Goal: Use online tool/utility: Utilize a website feature to perform a specific function

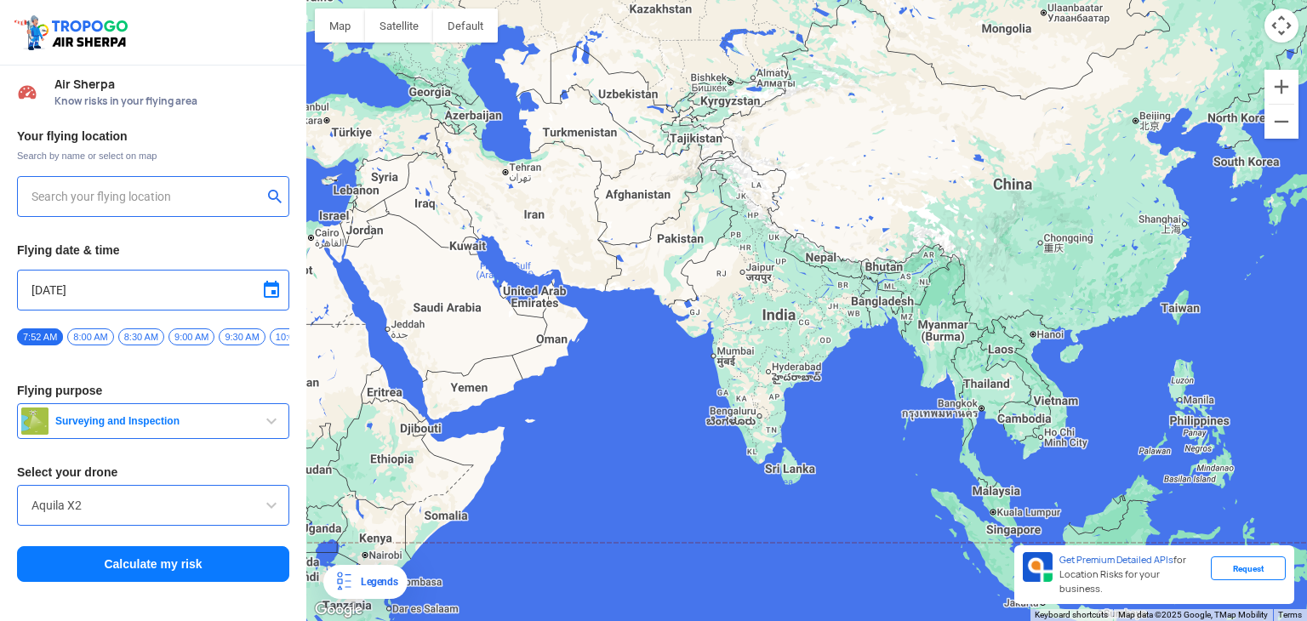
click at [177, 386] on div "Your flying location Search by name or select on map Flying date & time [DATE] …" at bounding box center [153, 356] width 306 height 472
click at [252, 498] on div "Aquila X2" at bounding box center [153, 505] width 272 height 41
drag, startPoint x: 252, startPoint y: 498, endPoint x: 261, endPoint y: 504, distance: 11.1
click at [255, 503] on div "Aquila X2" at bounding box center [153, 505] width 272 height 41
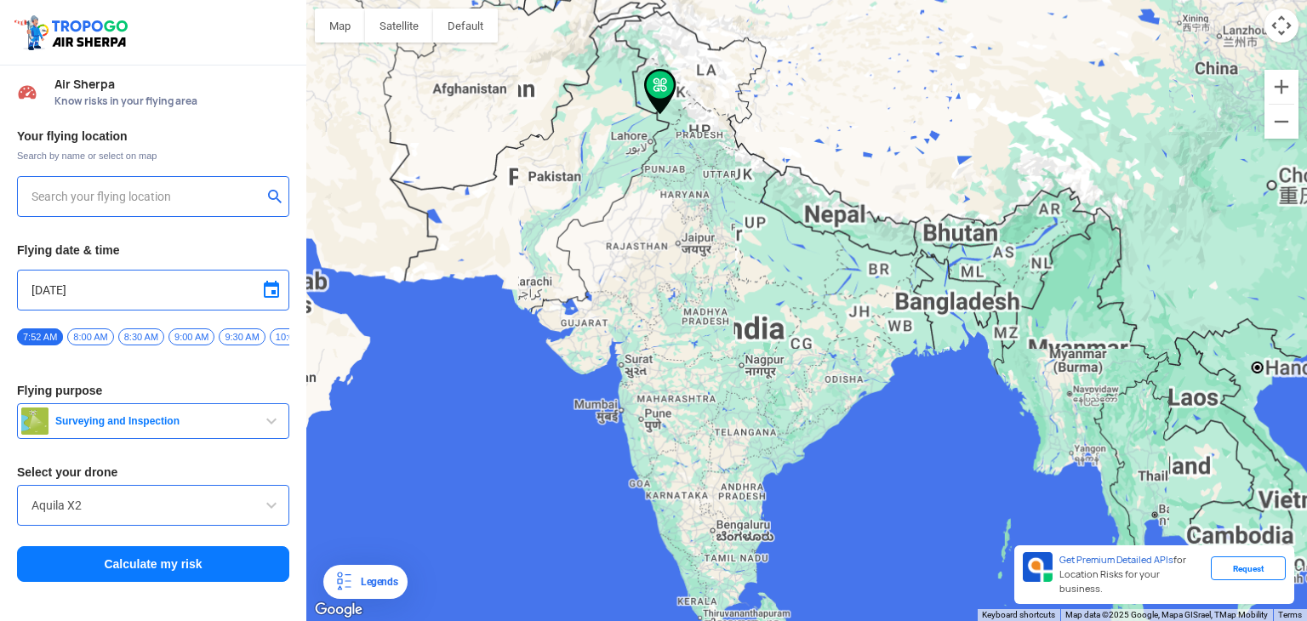
type input "10-D, [GEOGRAPHIC_DATA], [GEOGRAPHIC_DATA], [GEOGRAPHIC_DATA], [GEOGRAPHIC_DATA…"
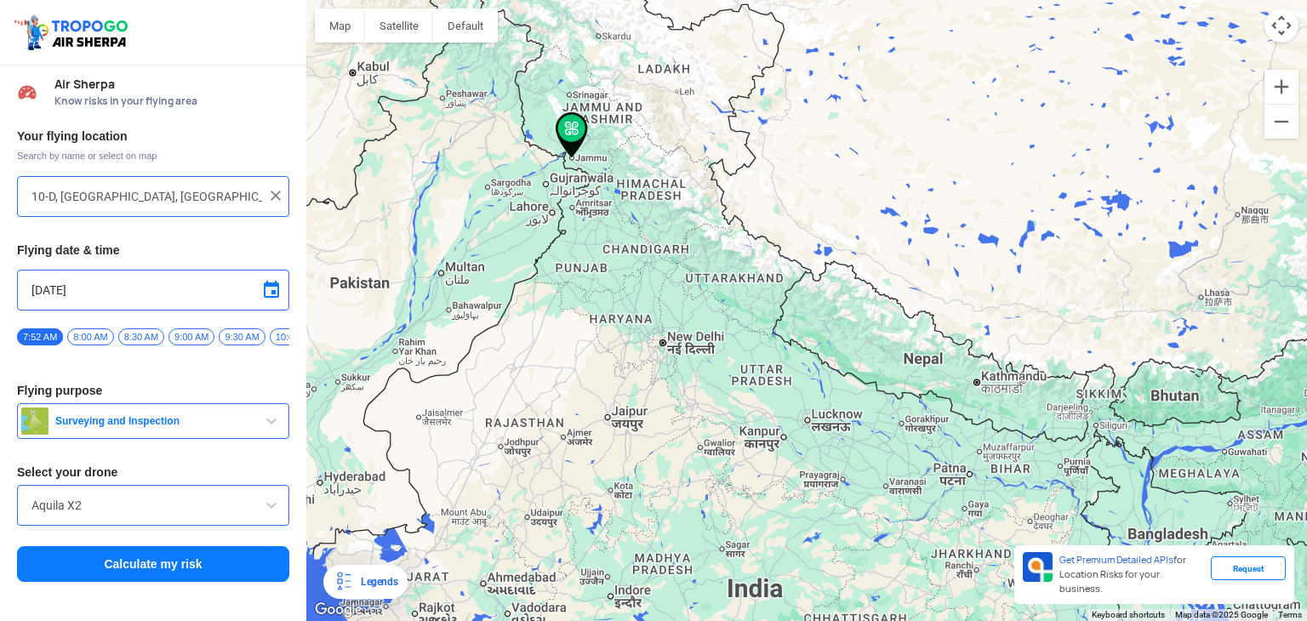
drag, startPoint x: 657, startPoint y: 170, endPoint x: 645, endPoint y: 272, distance: 102.8
click at [645, 272] on div "To navigate, press the arrow keys." at bounding box center [806, 310] width 1001 height 621
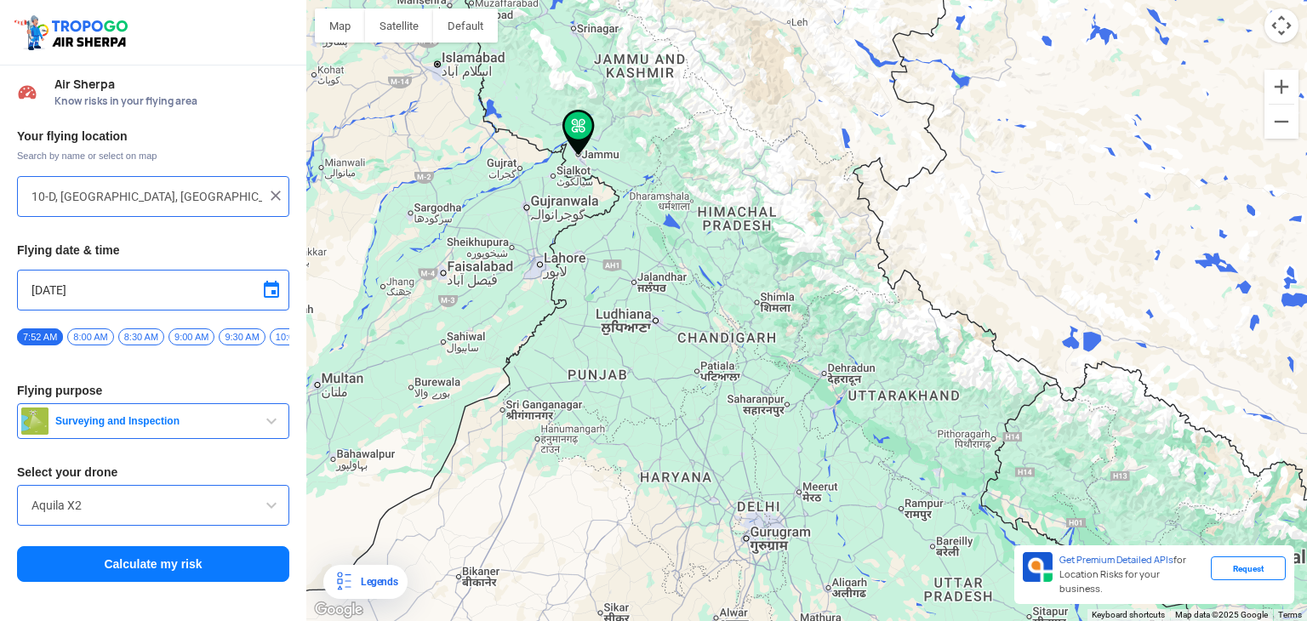
click at [579, 141] on img at bounding box center [579, 133] width 32 height 46
click at [574, 129] on img at bounding box center [579, 133] width 32 height 46
click at [192, 580] on button "Calculate my risk" at bounding box center [153, 564] width 272 height 36
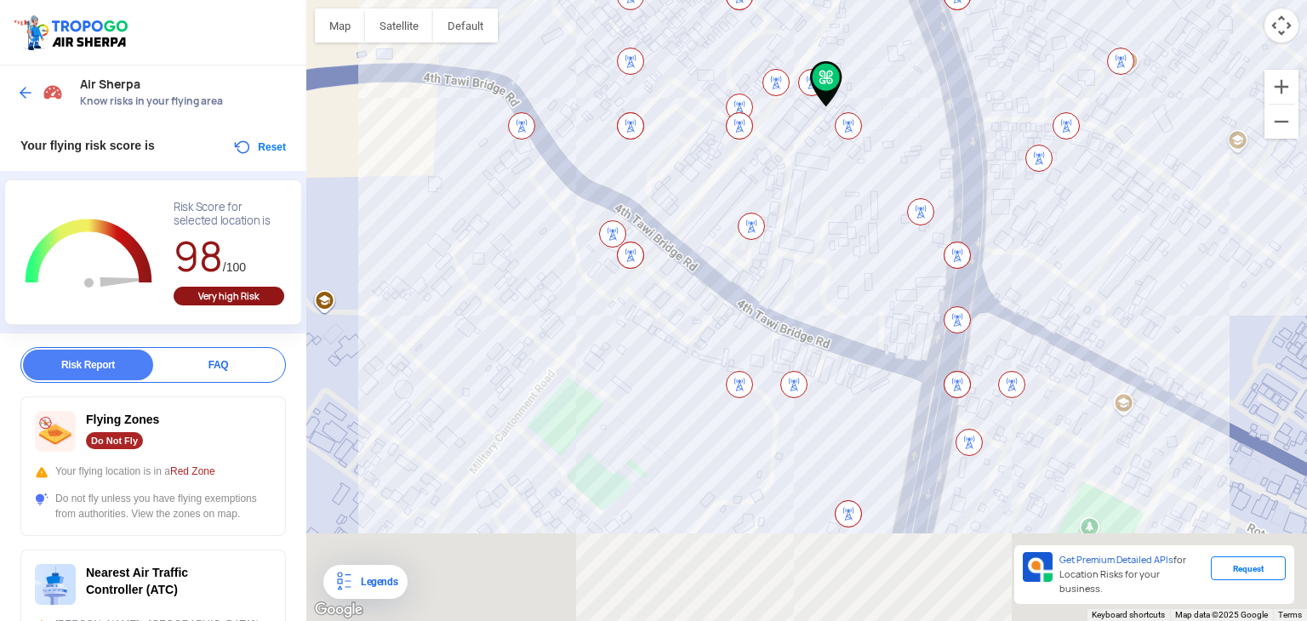
drag, startPoint x: 633, startPoint y: 420, endPoint x: 532, endPoint y: 243, distance: 204.0
click at [539, 246] on div "To navigate, press the arrow keys." at bounding box center [806, 310] width 1001 height 621
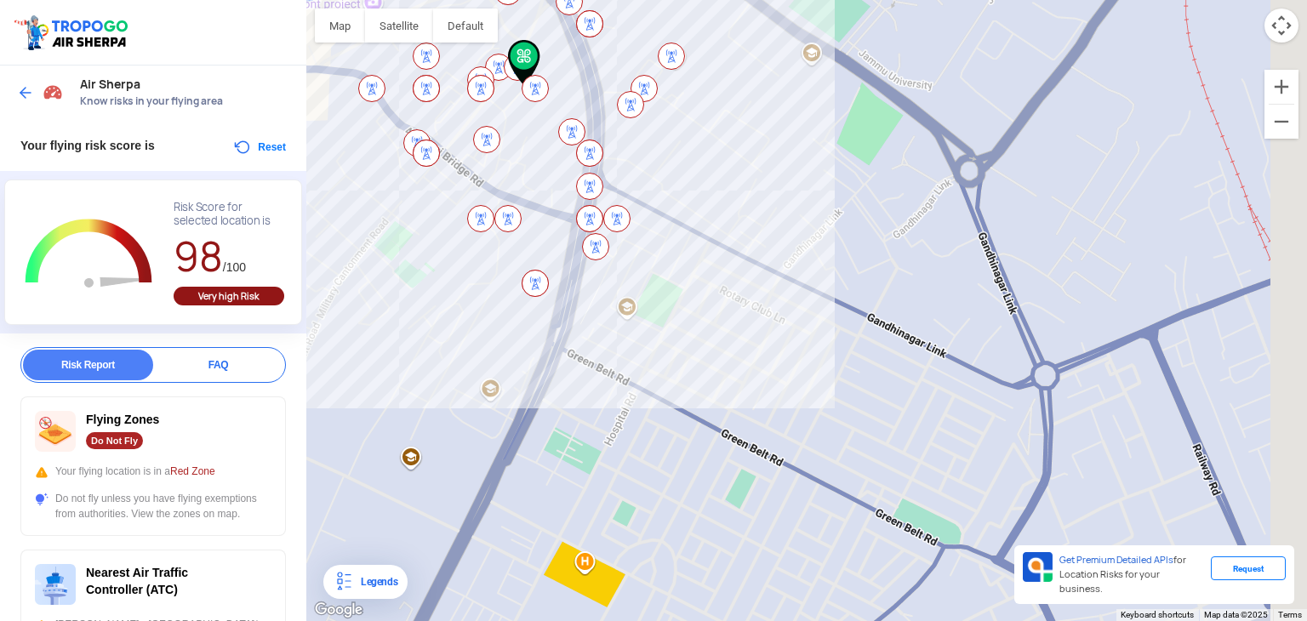
drag, startPoint x: 951, startPoint y: 365, endPoint x: 818, endPoint y: 311, distance: 143.5
click at [831, 316] on div "To navigate, press the arrow keys." at bounding box center [806, 310] width 1001 height 621
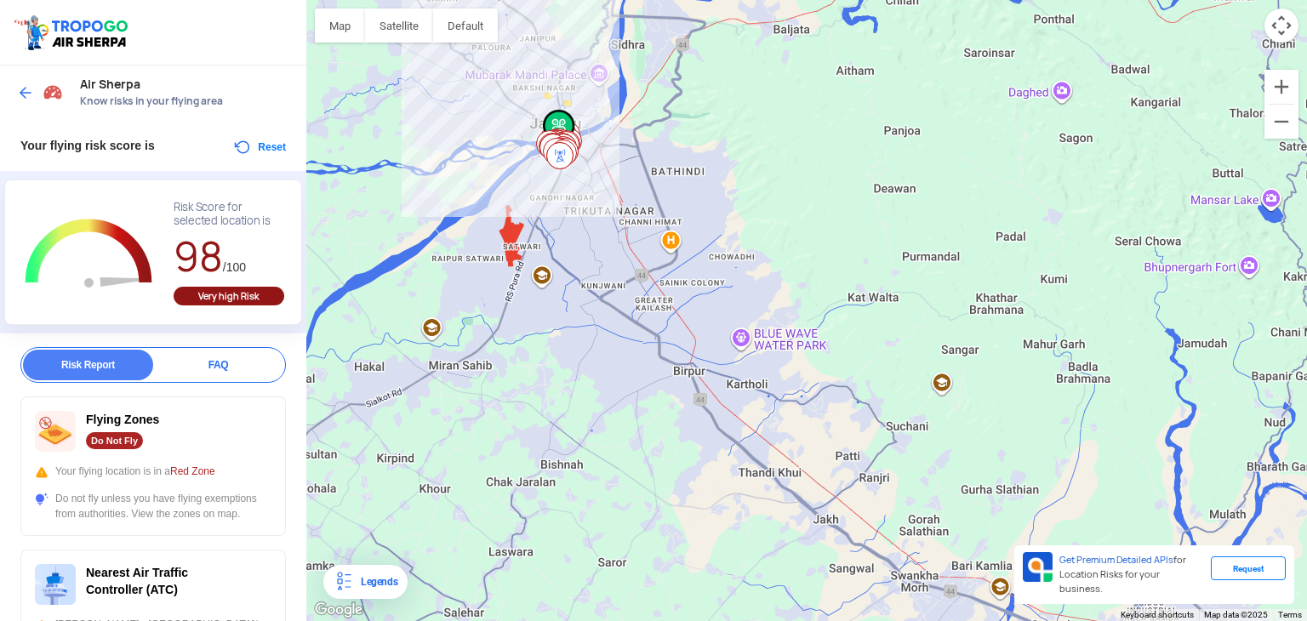
drag, startPoint x: 779, startPoint y: 415, endPoint x: 641, endPoint y: 266, distance: 202.3
click at [645, 270] on div "To navigate, press the arrow keys." at bounding box center [806, 310] width 1001 height 621
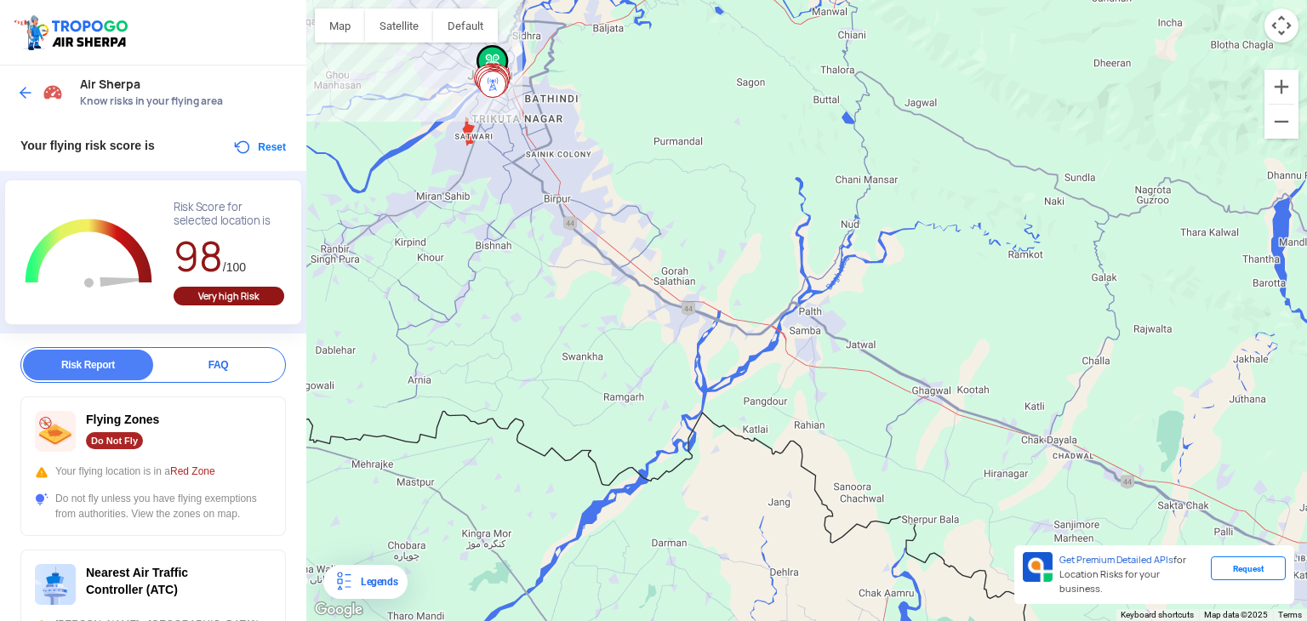
drag, startPoint x: 793, startPoint y: 439, endPoint x: 638, endPoint y: 299, distance: 209.1
click at [658, 308] on div "To navigate, press the arrow keys." at bounding box center [806, 310] width 1001 height 621
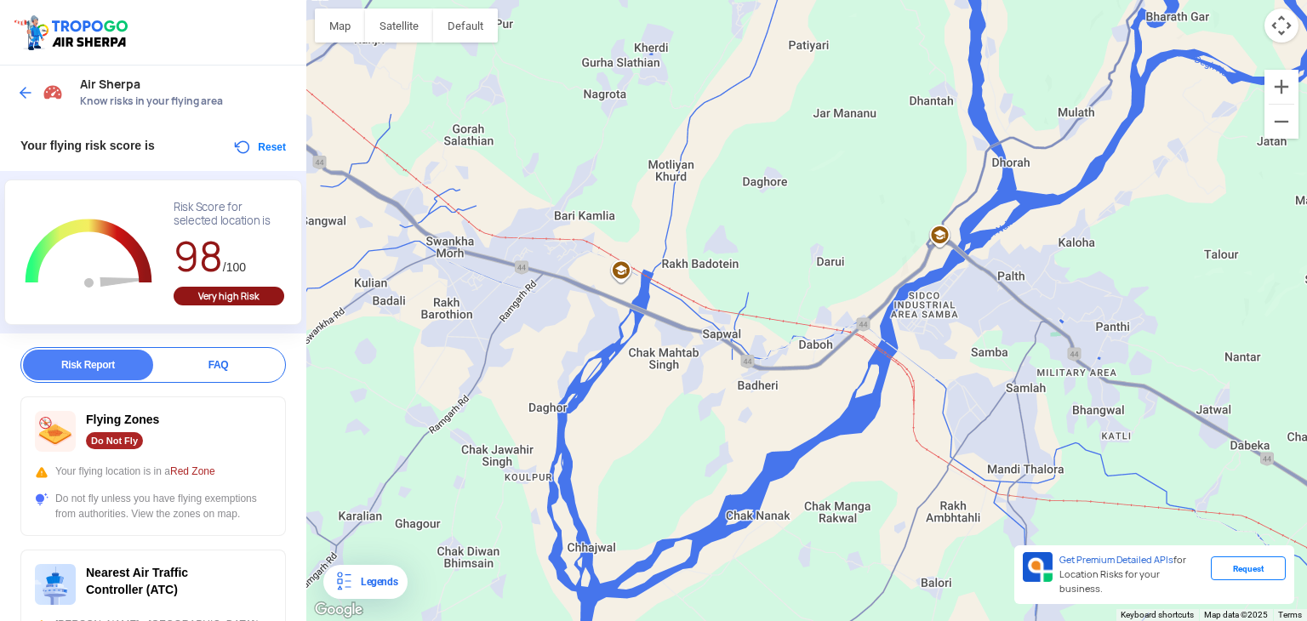
drag, startPoint x: 766, startPoint y: 293, endPoint x: 804, endPoint y: 362, distance: 78.9
click at [804, 362] on div "To navigate, press the arrow keys." at bounding box center [806, 310] width 1001 height 621
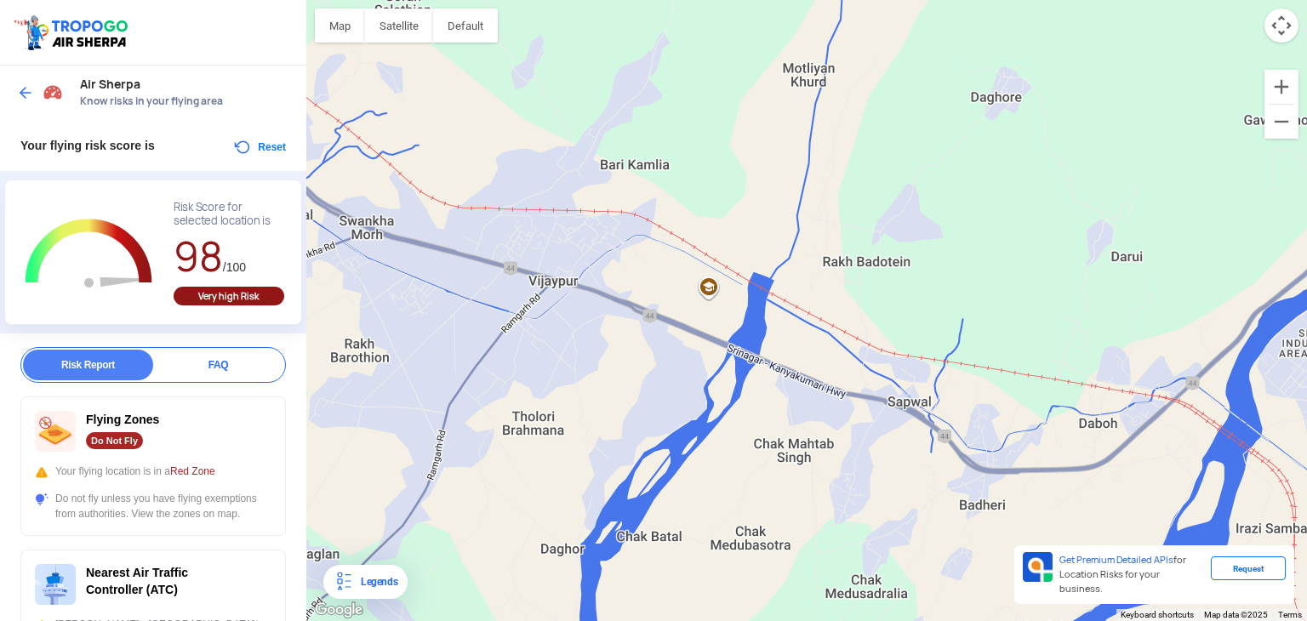
click at [576, 288] on div "To navigate, press the arrow keys." at bounding box center [806, 310] width 1001 height 621
click at [566, 247] on div "To navigate, press the arrow keys." at bounding box center [806, 310] width 1001 height 621
click at [569, 247] on div "To navigate, press the arrow keys." at bounding box center [806, 310] width 1001 height 621
click at [14, 92] on div "Air Sherpa Know risks in your flying area" at bounding box center [153, 93] width 306 height 54
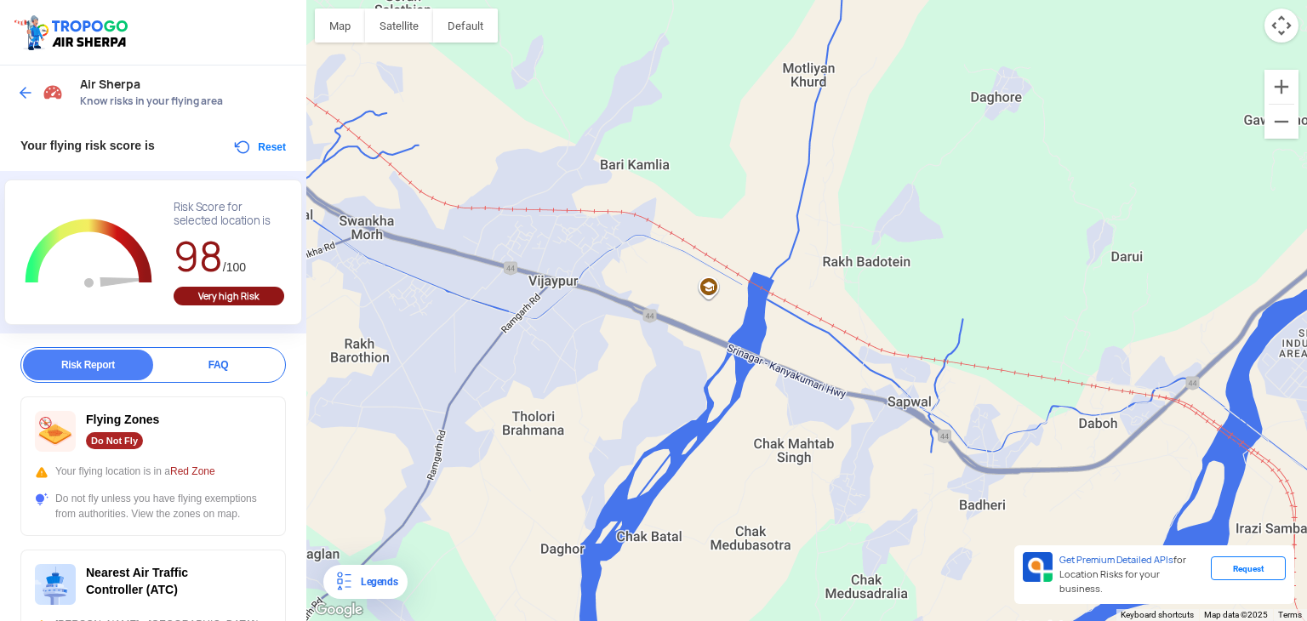
click at [26, 88] on img at bounding box center [25, 92] width 17 height 17
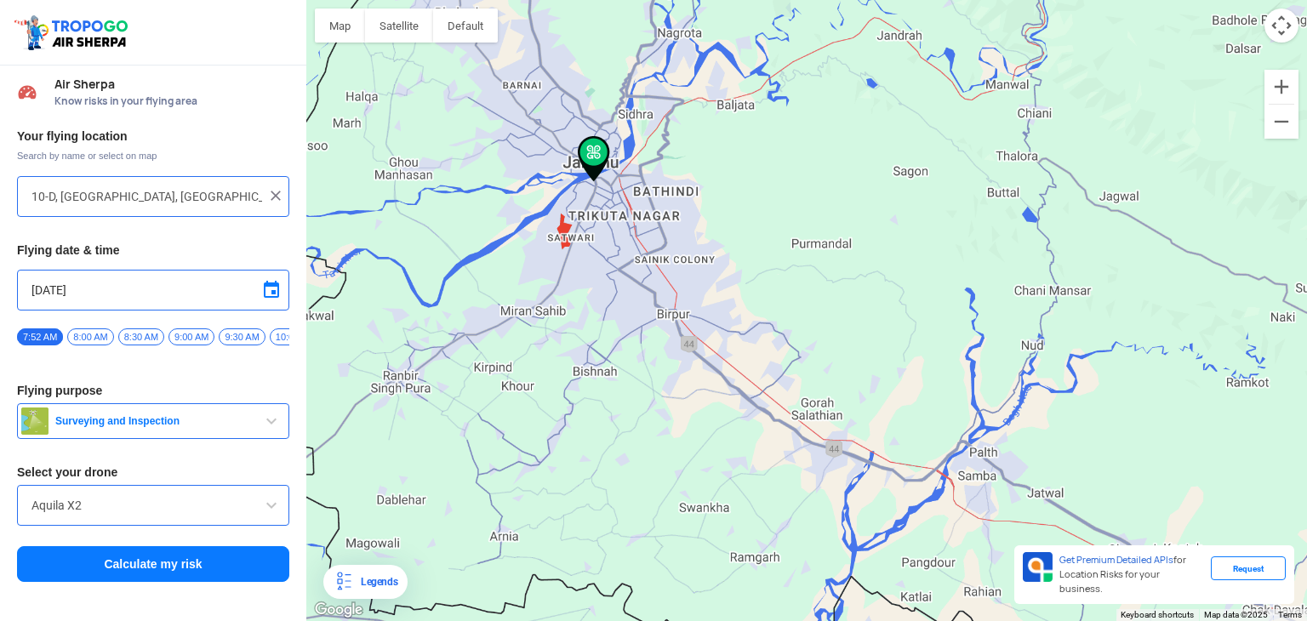
drag, startPoint x: 1074, startPoint y: 514, endPoint x: 857, endPoint y: 426, distance: 234.4
click at [860, 426] on div "To navigate, press the arrow keys." at bounding box center [806, 310] width 1001 height 621
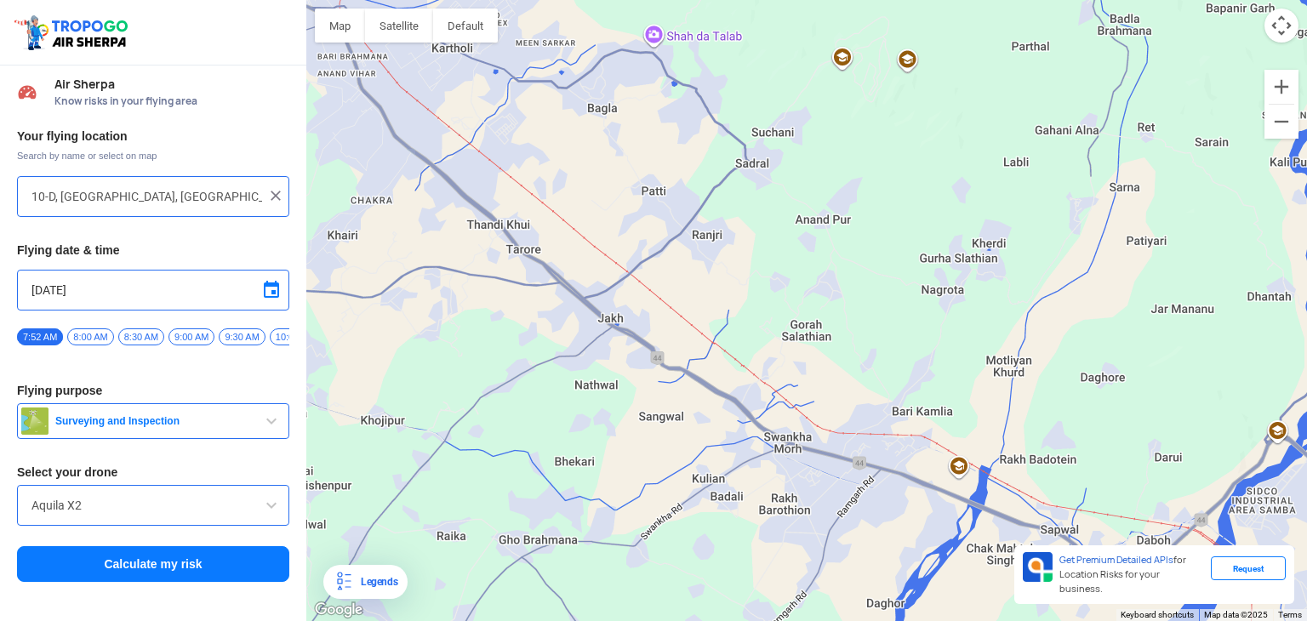
click at [787, 373] on div "To navigate, press the arrow keys." at bounding box center [806, 310] width 1001 height 621
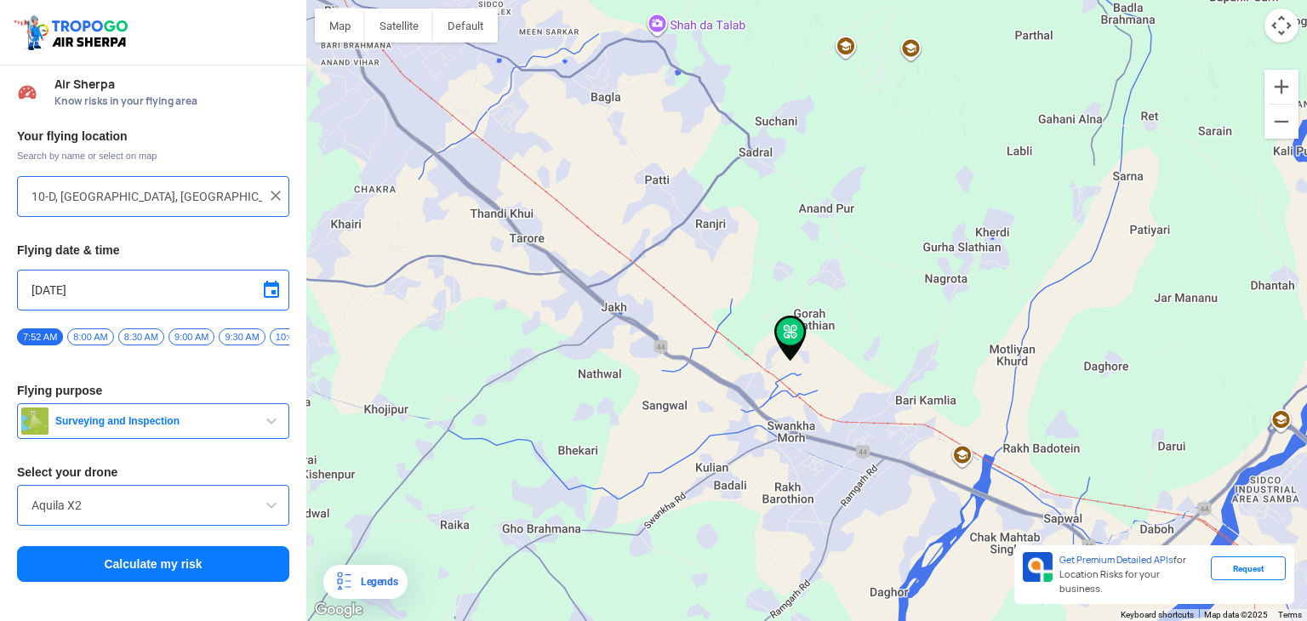
type input "Gorah Salathian, [GEOGRAPHIC_DATA]"
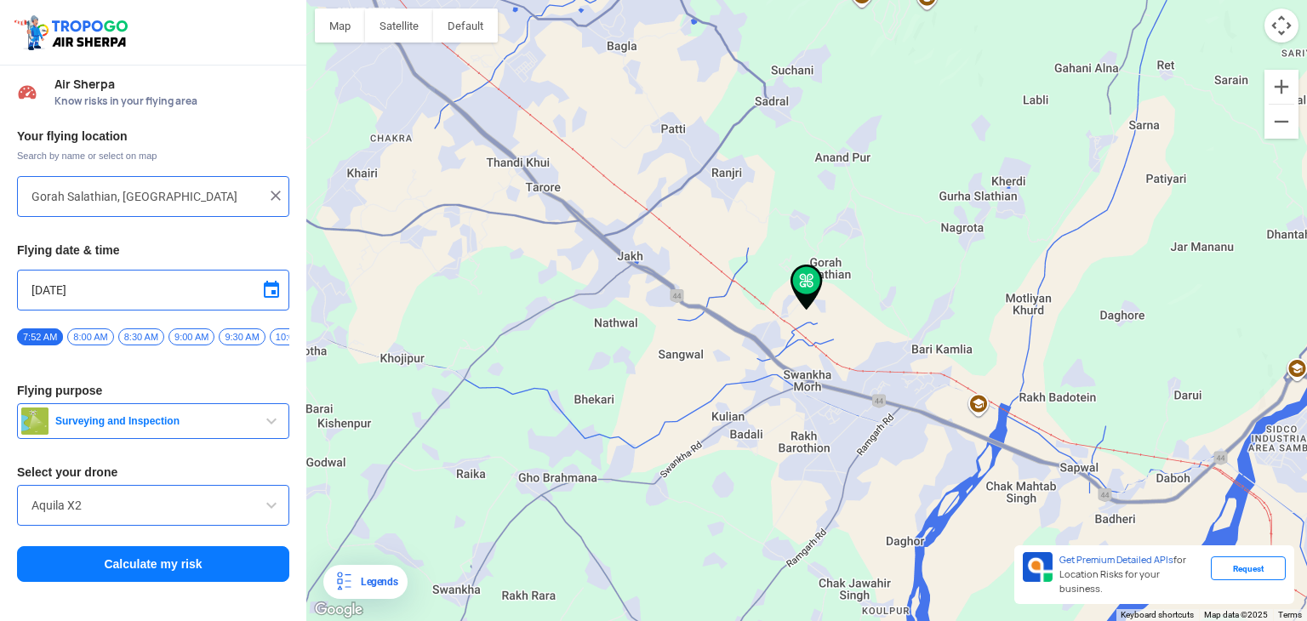
click at [225, 563] on button "Calculate my risk" at bounding box center [153, 564] width 272 height 36
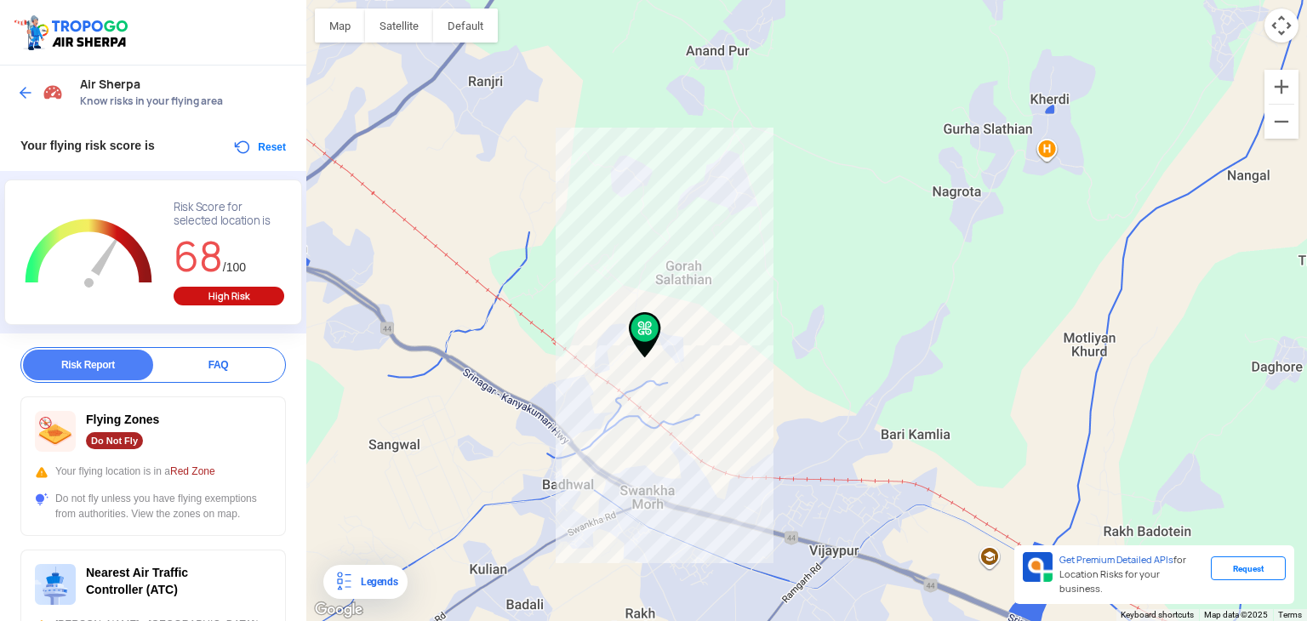
drag, startPoint x: 529, startPoint y: 376, endPoint x: 545, endPoint y: 345, distance: 35.4
click at [547, 353] on div "To navigate, press the arrow keys." at bounding box center [806, 310] width 1001 height 621
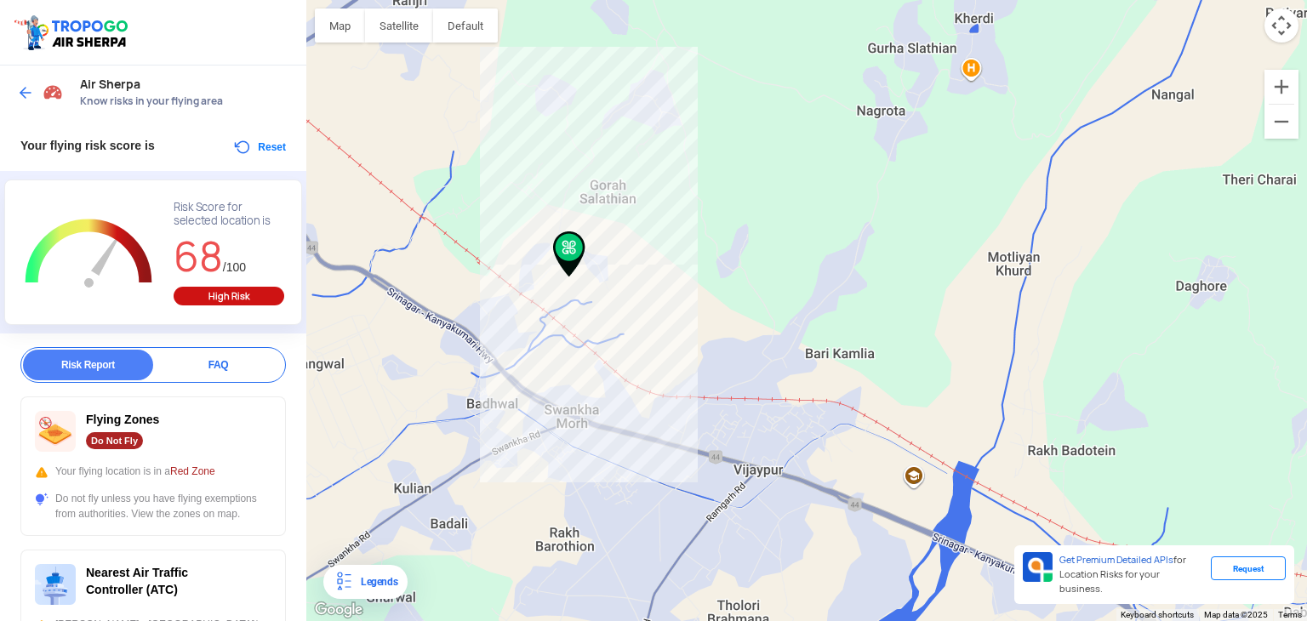
drag, startPoint x: 769, startPoint y: 467, endPoint x: 666, endPoint y: 386, distance: 130.3
click at [667, 387] on div "To navigate, press the arrow keys." at bounding box center [806, 310] width 1001 height 621
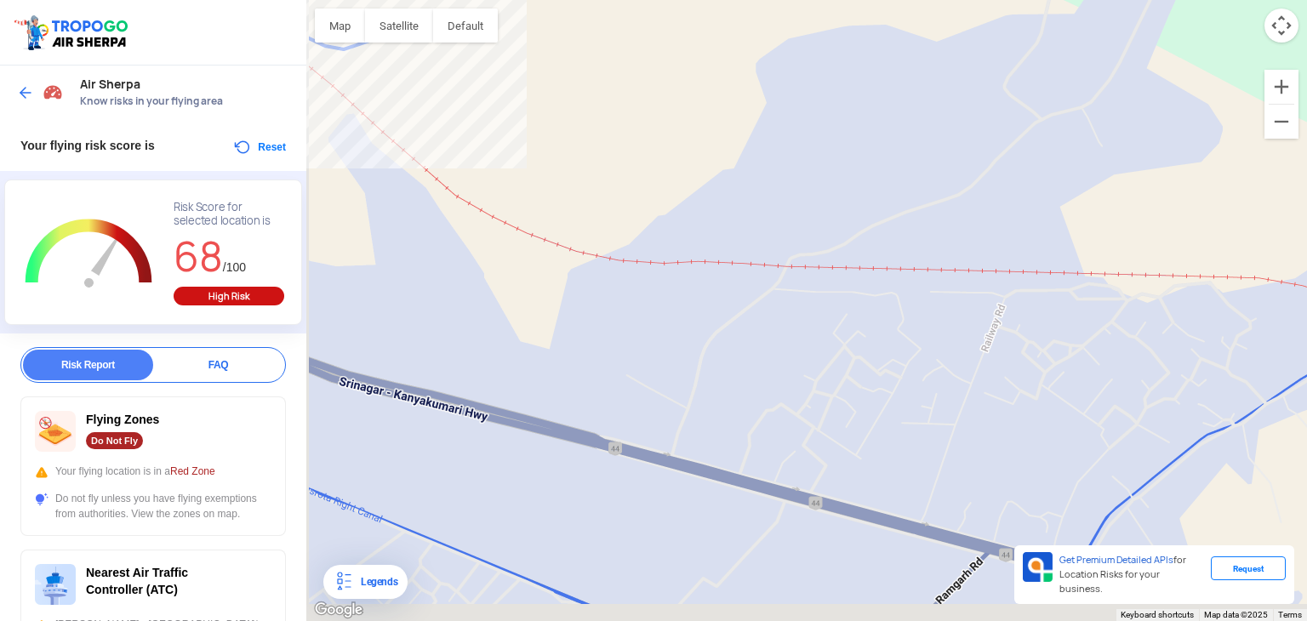
drag, startPoint x: 589, startPoint y: 439, endPoint x: 666, endPoint y: 406, distance: 84.3
click at [666, 406] on div "To navigate, press the arrow keys." at bounding box center [806, 310] width 1001 height 621
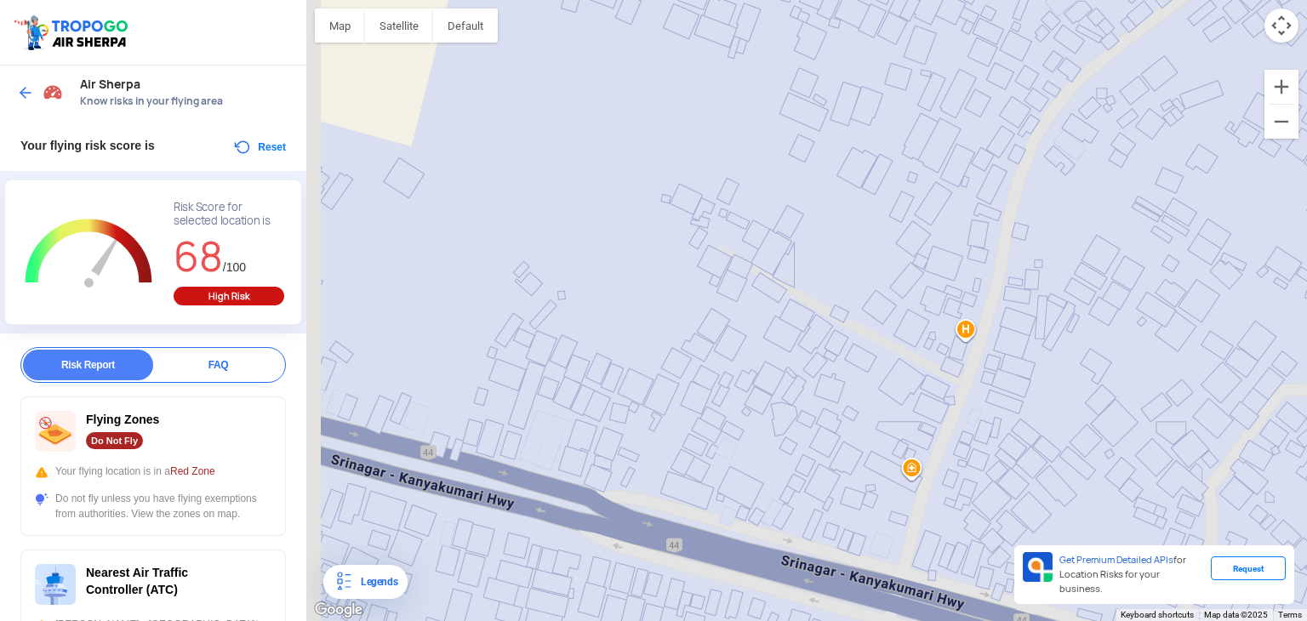
drag, startPoint x: 552, startPoint y: 416, endPoint x: 643, endPoint y: 395, distance: 93.5
click at [643, 395] on div "To navigate, press the arrow keys." at bounding box center [806, 310] width 1001 height 621
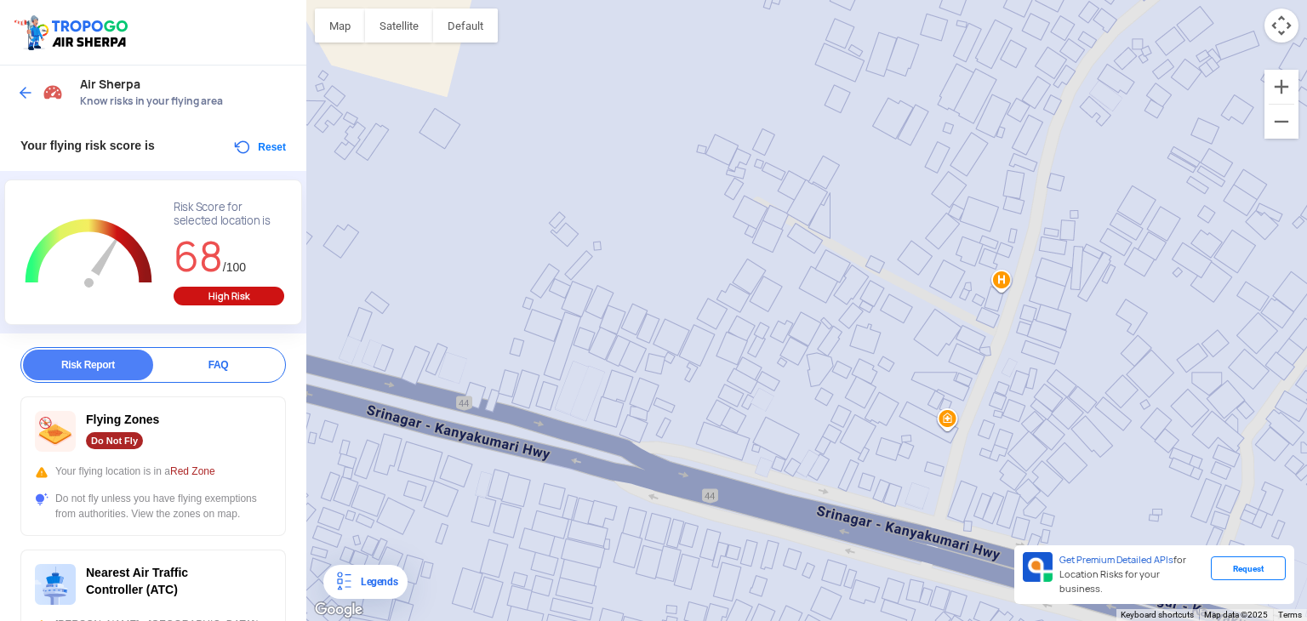
drag, startPoint x: 541, startPoint y: 512, endPoint x: 576, endPoint y: 463, distance: 60.5
click at [576, 463] on div "To navigate, press the arrow keys." at bounding box center [806, 310] width 1001 height 621
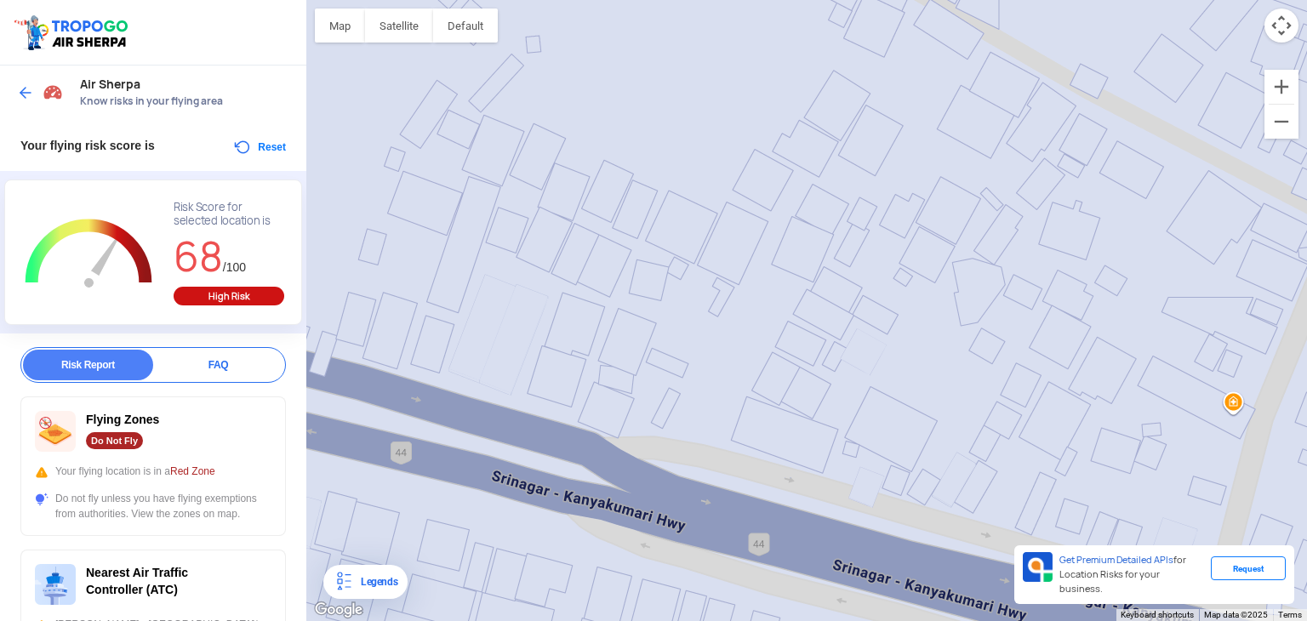
drag, startPoint x: 514, startPoint y: 390, endPoint x: 610, endPoint y: 435, distance: 106.2
click at [610, 435] on div "To navigate, press the arrow keys." at bounding box center [806, 310] width 1001 height 621
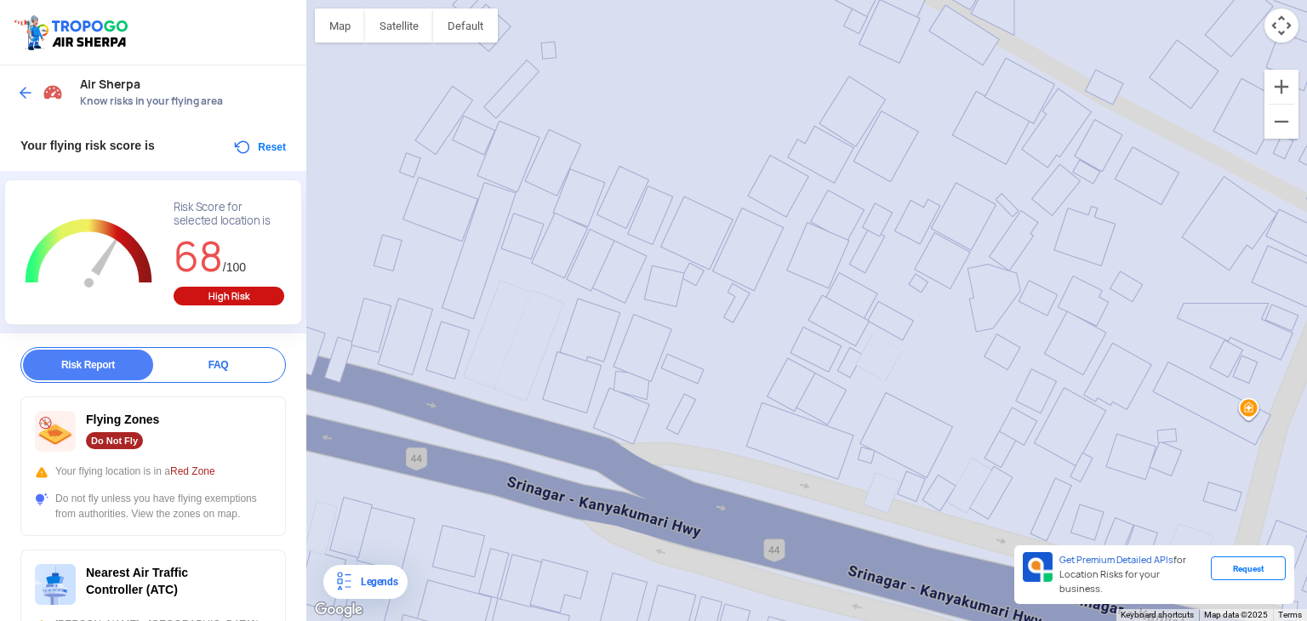
click at [558, 300] on div "To navigate, press the arrow keys." at bounding box center [806, 310] width 1001 height 621
click at [25, 90] on img at bounding box center [25, 92] width 17 height 17
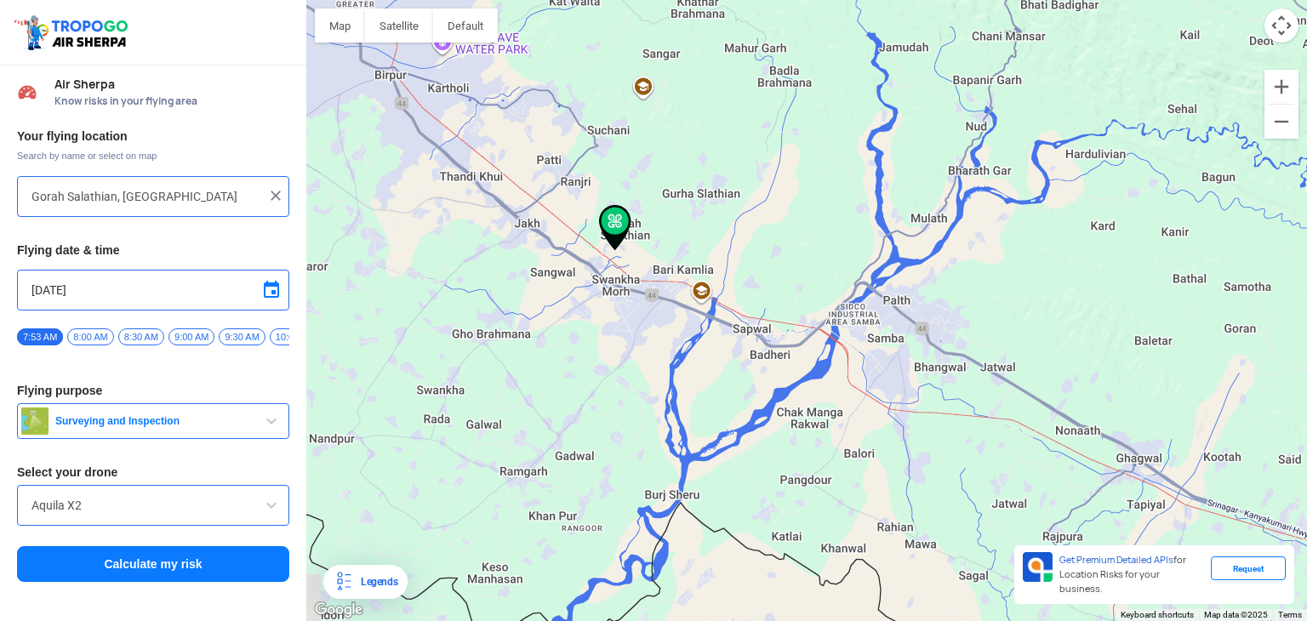
drag, startPoint x: 1011, startPoint y: 422, endPoint x: 369, endPoint y: 277, distance: 658.1
click at [374, 279] on div "To navigate, press the arrow keys." at bounding box center [806, 310] width 1001 height 621
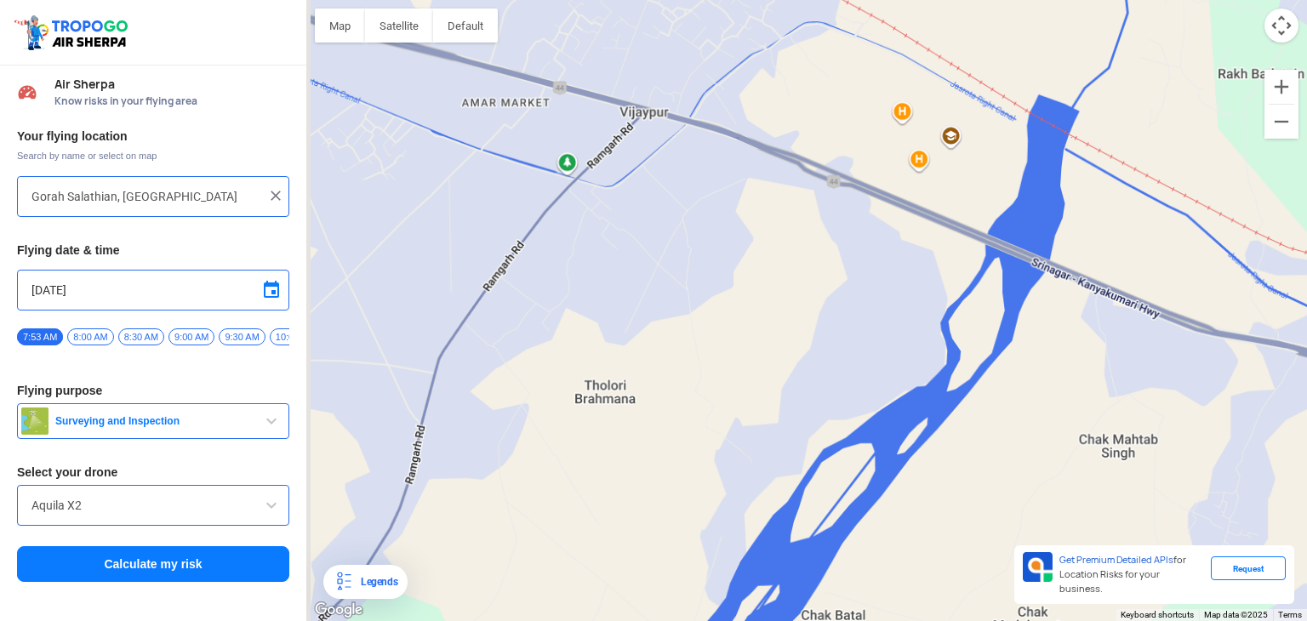
drag, startPoint x: 443, startPoint y: 267, endPoint x: 528, endPoint y: 419, distance: 173.8
click at [528, 419] on div "To navigate, press the arrow keys." at bounding box center [806, 310] width 1001 height 621
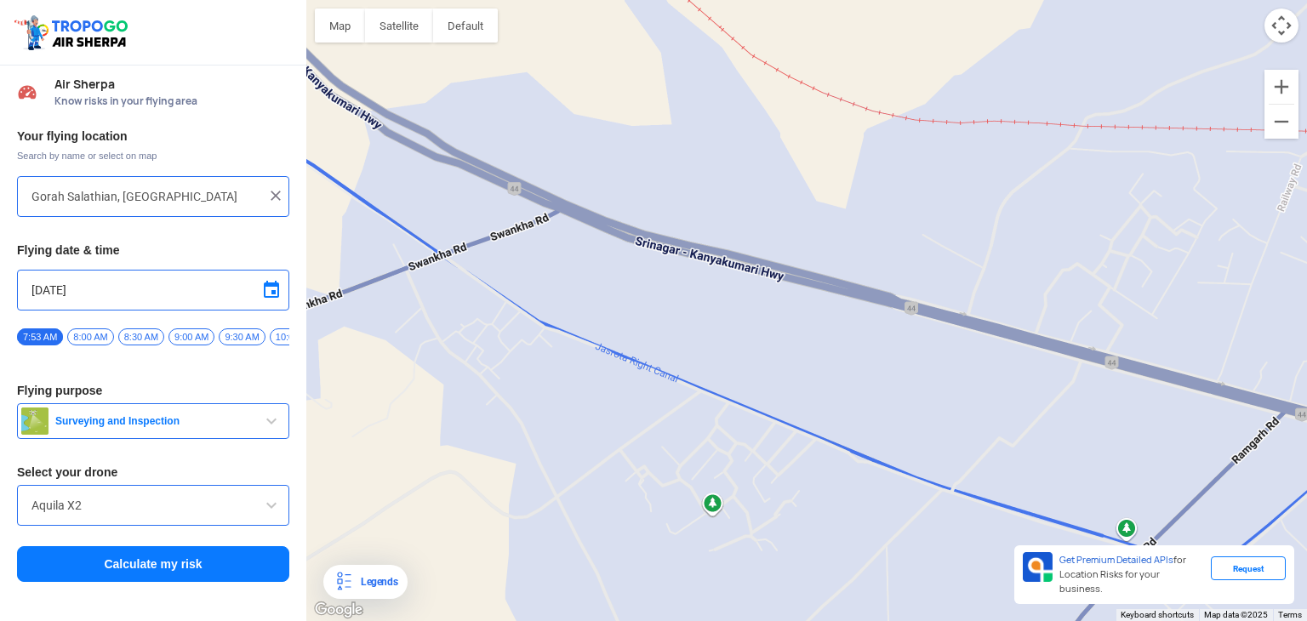
drag, startPoint x: 581, startPoint y: 469, endPoint x: 975, endPoint y: 660, distance: 437.4
click at [975, 607] on html "Location Risk Score Air Sherpa Know risks in your flying area Your flying locat…" at bounding box center [653, 310] width 1307 height 621
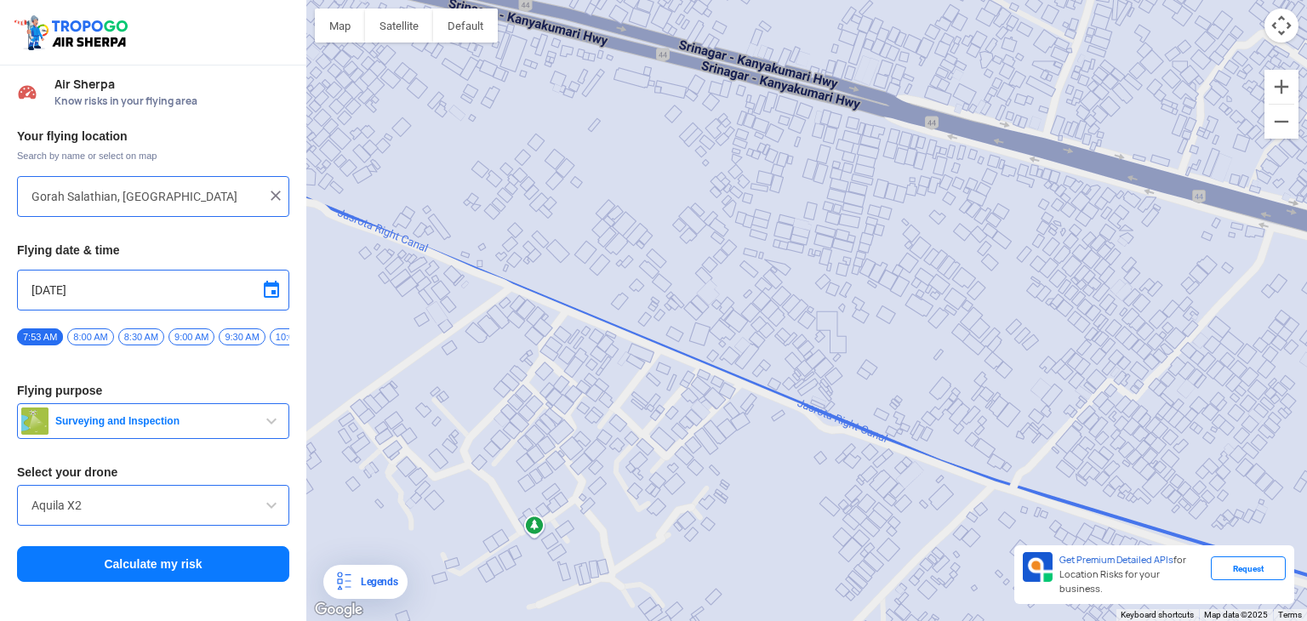
drag, startPoint x: 908, startPoint y: 433, endPoint x: 664, endPoint y: 465, distance: 246.3
click at [713, 478] on div "To navigate, press the arrow keys." at bounding box center [806, 310] width 1001 height 621
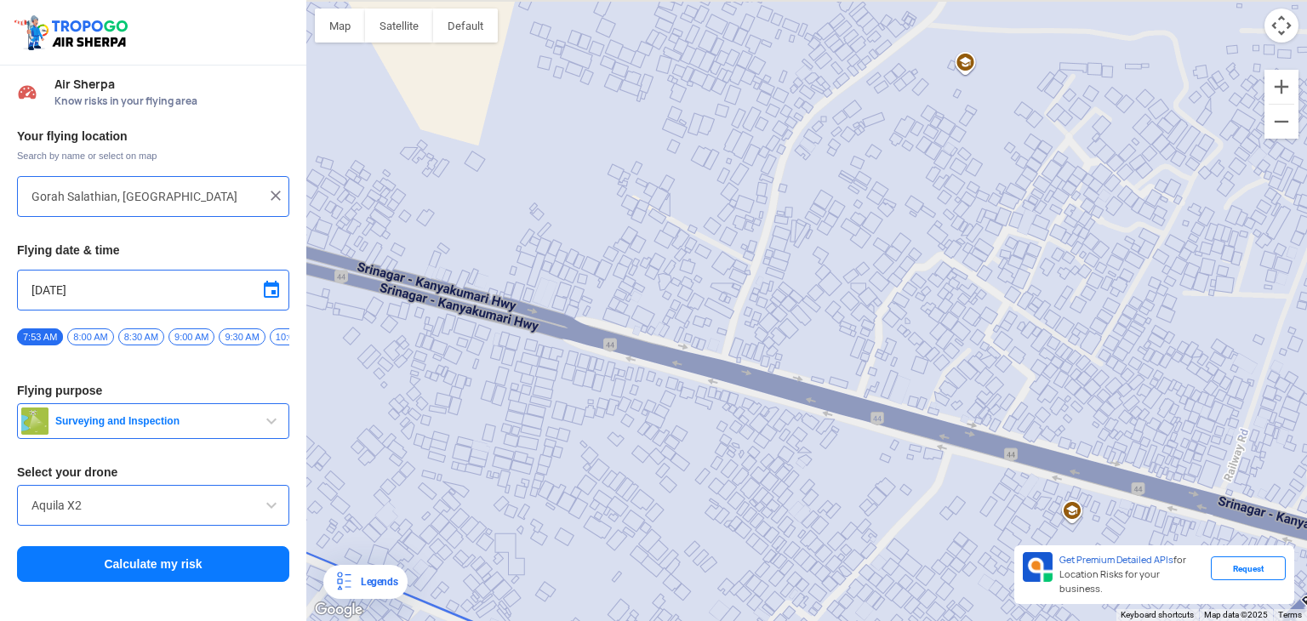
drag, startPoint x: 580, startPoint y: 443, endPoint x: 702, endPoint y: 586, distance: 187.8
click at [695, 587] on div "To navigate, press the arrow keys." at bounding box center [806, 310] width 1001 height 621
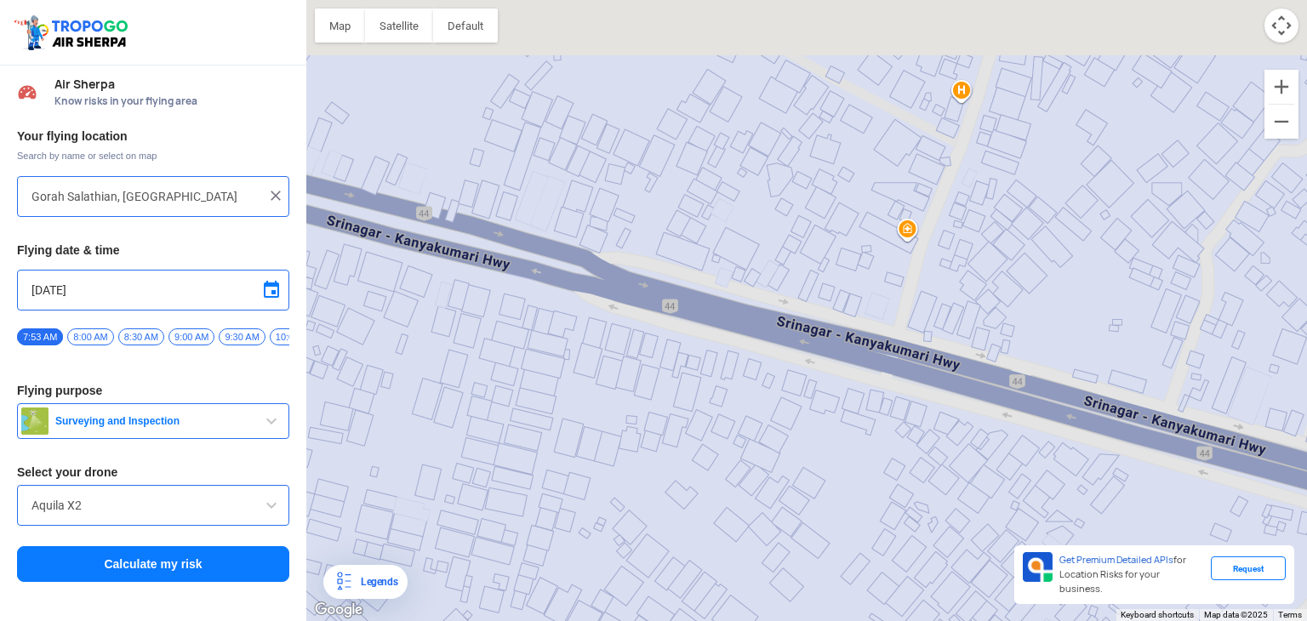
drag, startPoint x: 674, startPoint y: 579, endPoint x: 655, endPoint y: 660, distance: 84.0
click at [655, 607] on html "Location Risk Score Air Sherpa Know risks in your flying area Your flying locat…" at bounding box center [653, 310] width 1307 height 621
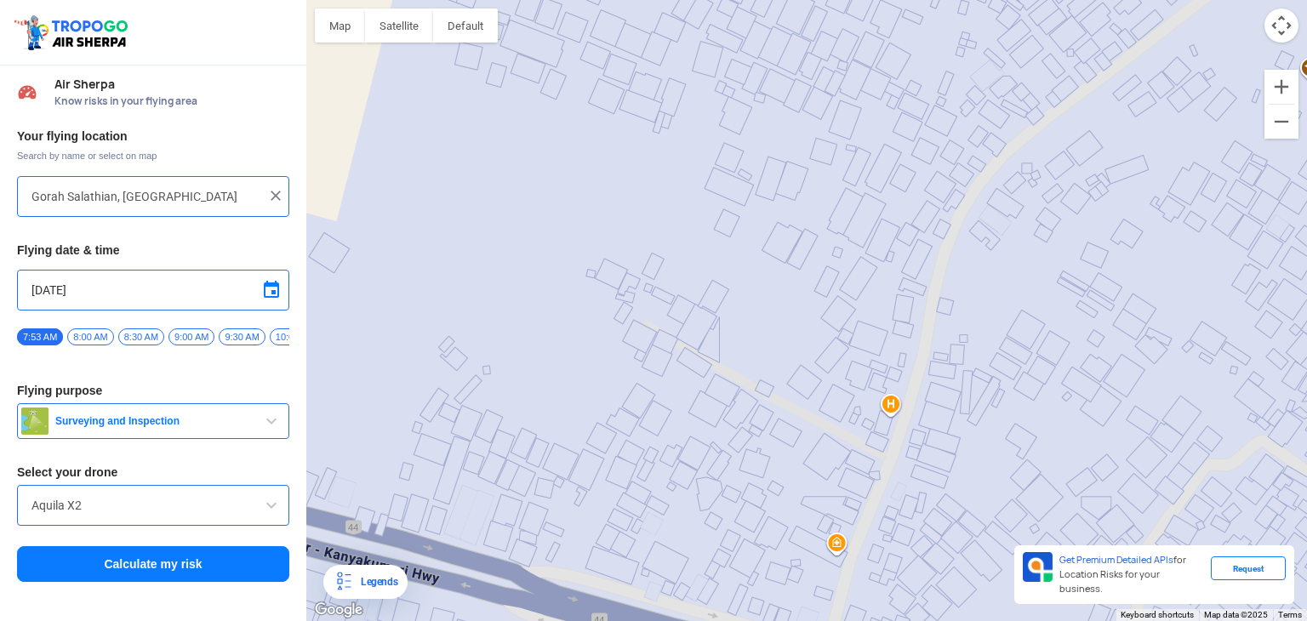
click at [488, 460] on div "To navigate, press the arrow keys." at bounding box center [806, 310] width 1001 height 621
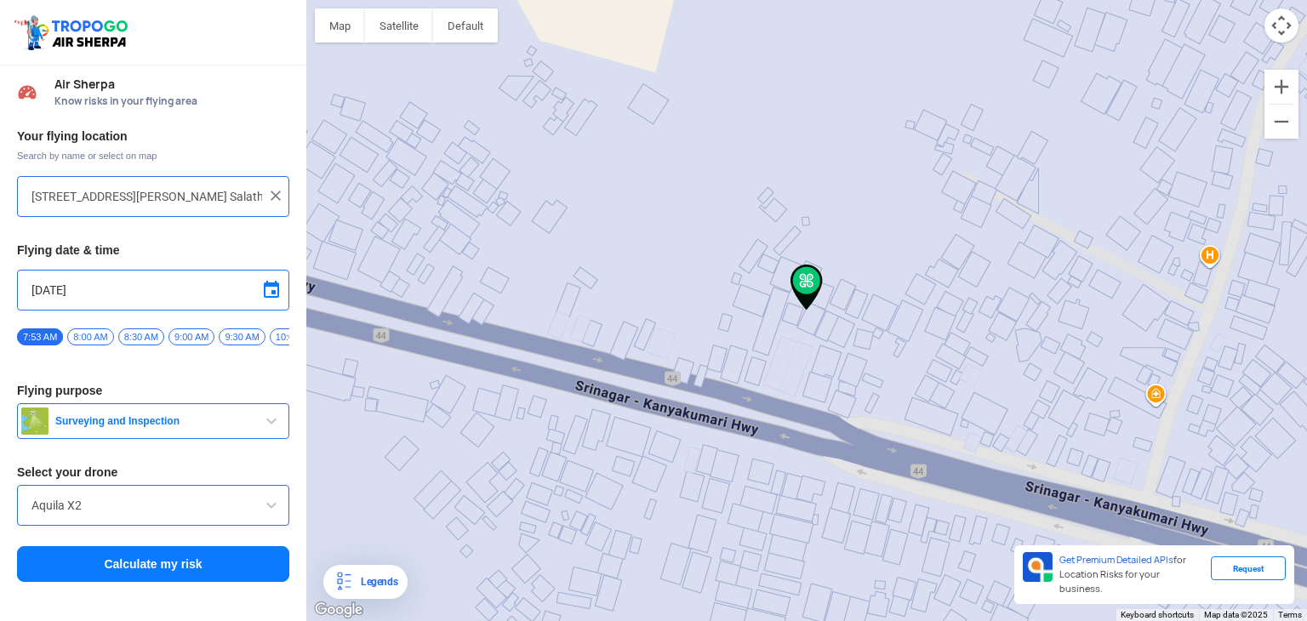
click at [841, 364] on div "To navigate, press the arrow keys." at bounding box center [806, 310] width 1001 height 621
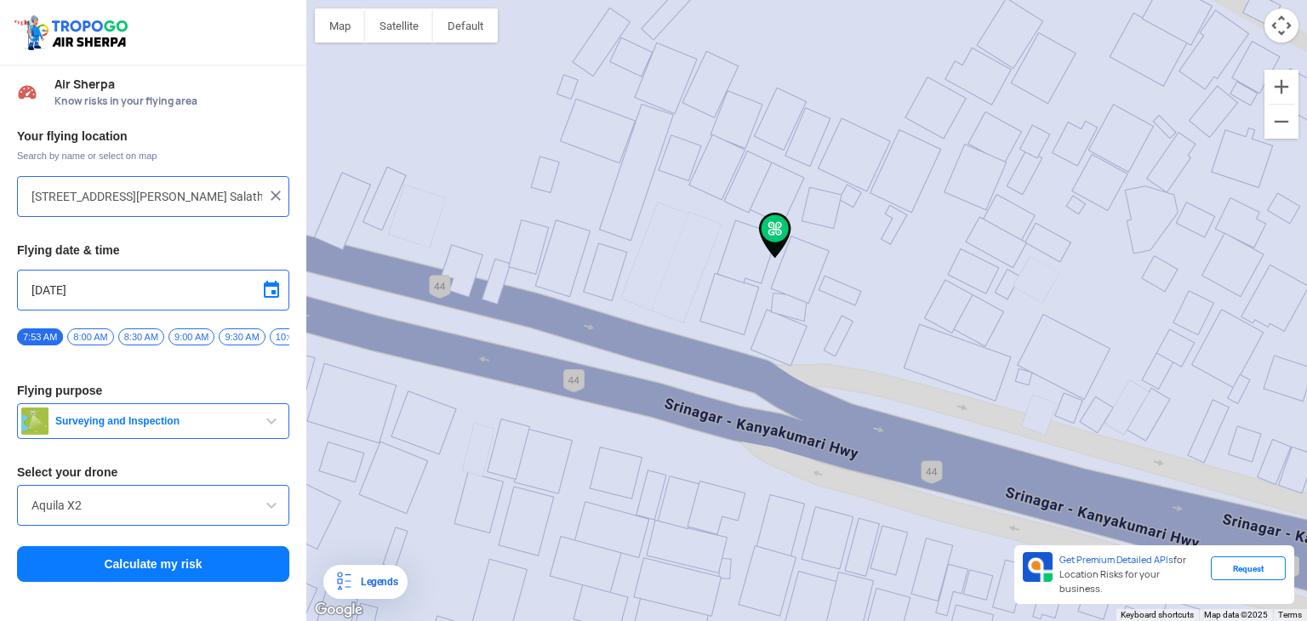
drag, startPoint x: 863, startPoint y: 373, endPoint x: 779, endPoint y: 401, distance: 88.8
click at [779, 403] on div "To navigate, press the arrow keys." at bounding box center [806, 310] width 1001 height 621
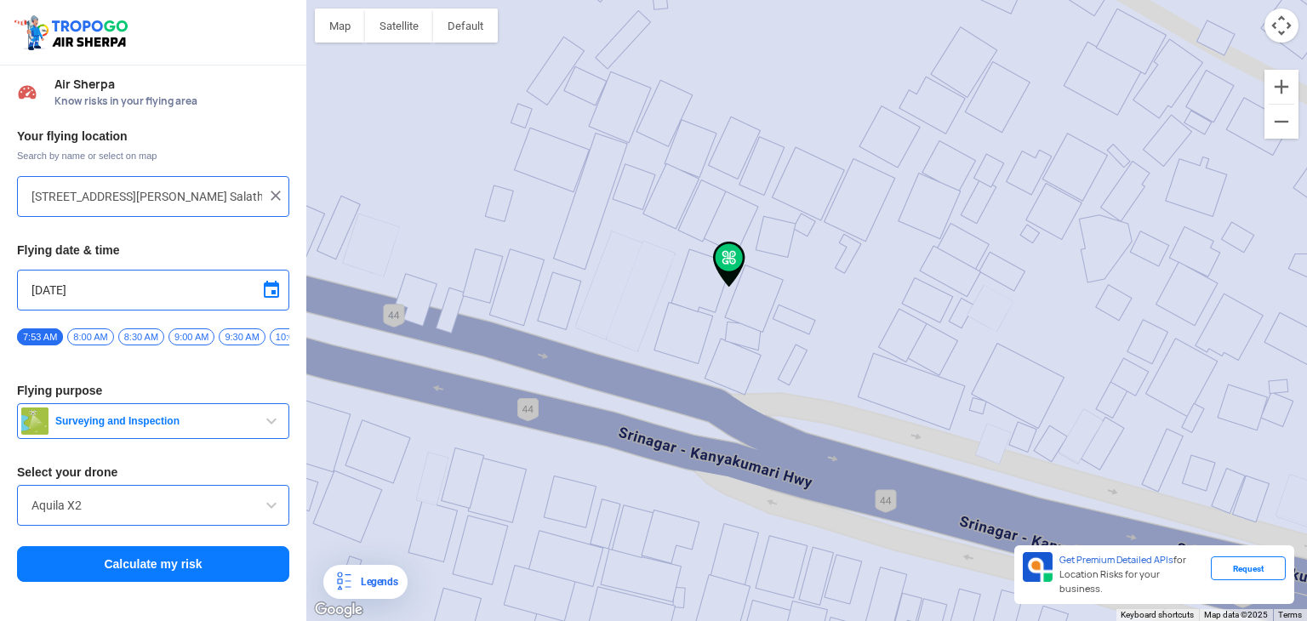
click at [928, 305] on div "To navigate, press the arrow keys." at bounding box center [806, 310] width 1001 height 621
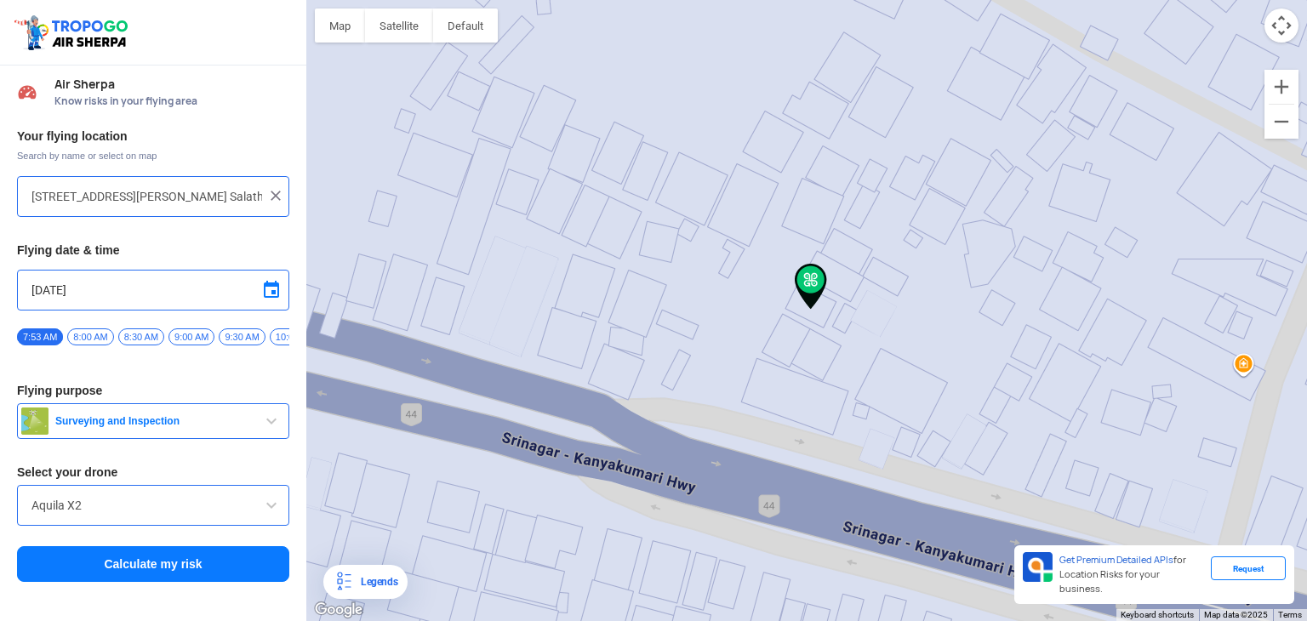
type input "[GEOGRAPHIC_DATA], Gorah Salathian, [GEOGRAPHIC_DATA] 184120"
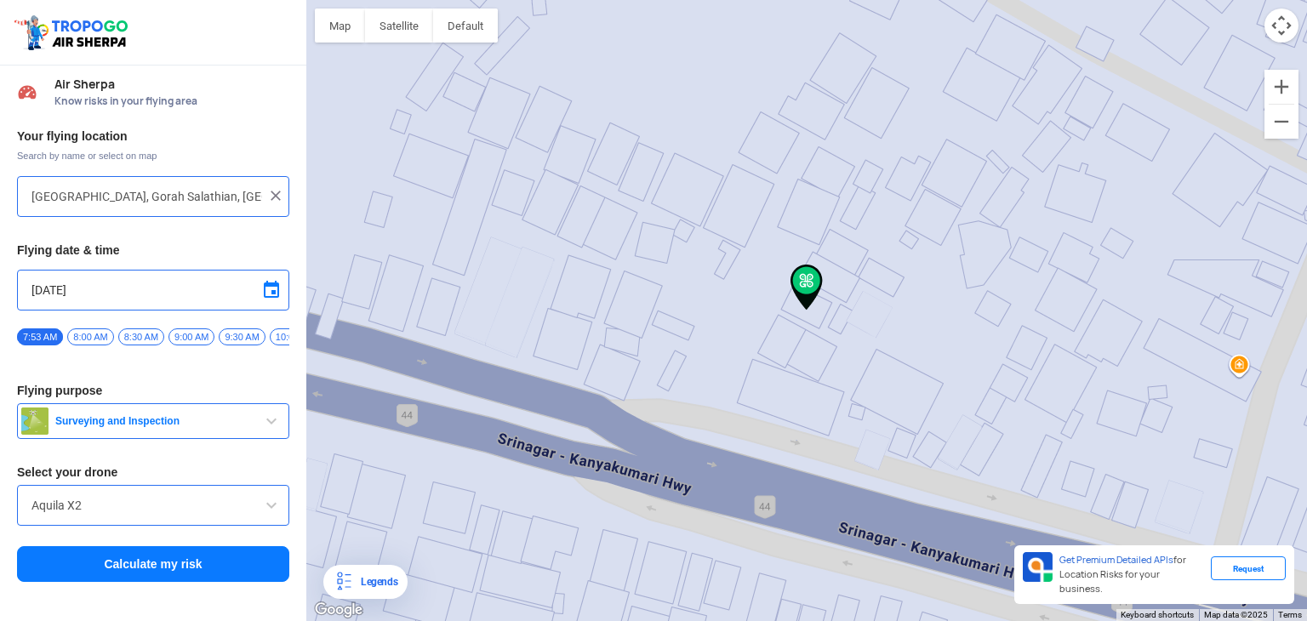
click at [249, 568] on button "Calculate my risk" at bounding box center [153, 564] width 272 height 36
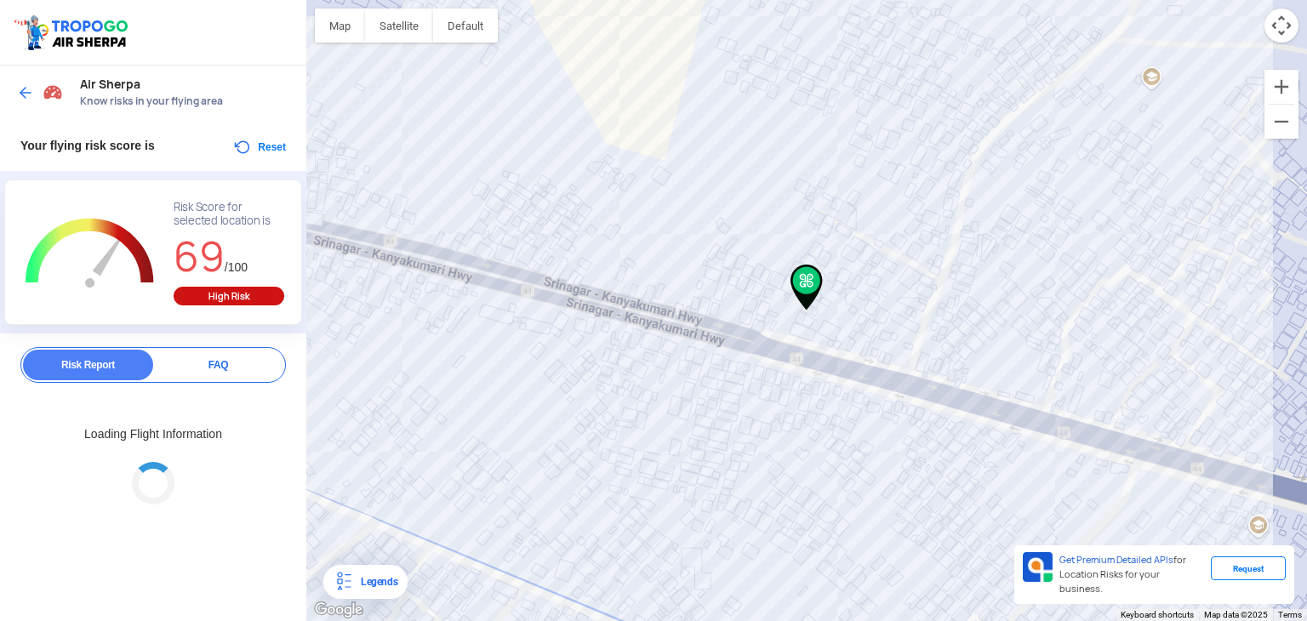
click at [226, 291] on div "High Risk" at bounding box center [229, 296] width 111 height 19
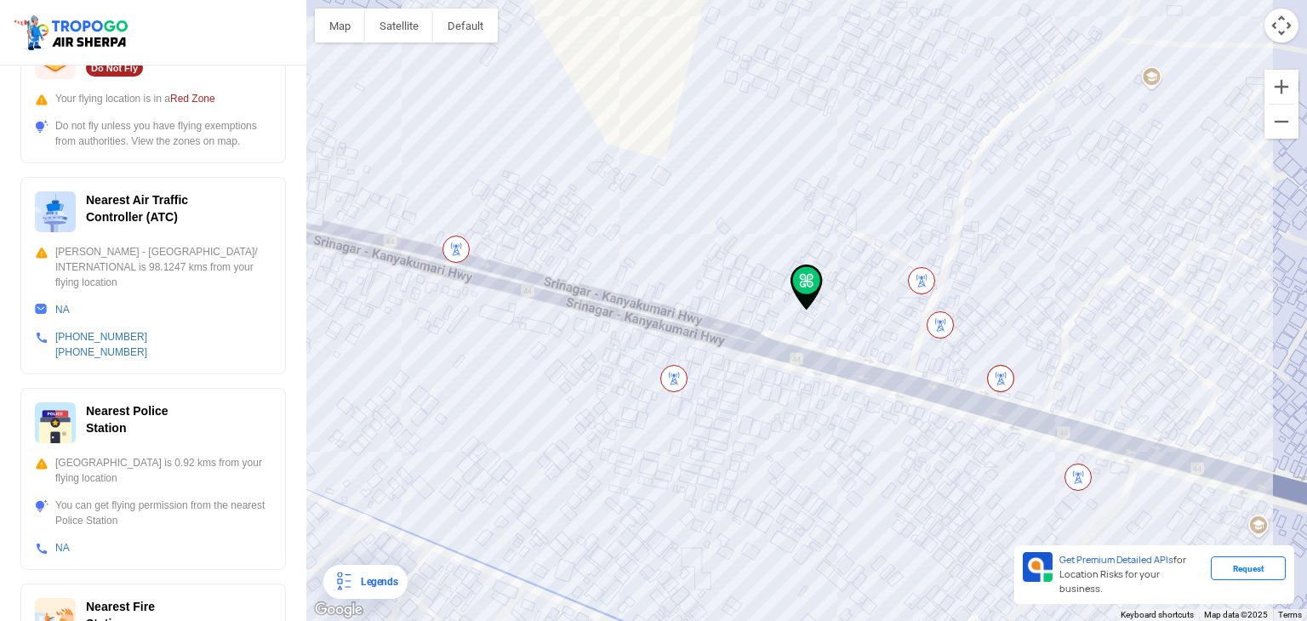
scroll to position [397, 0]
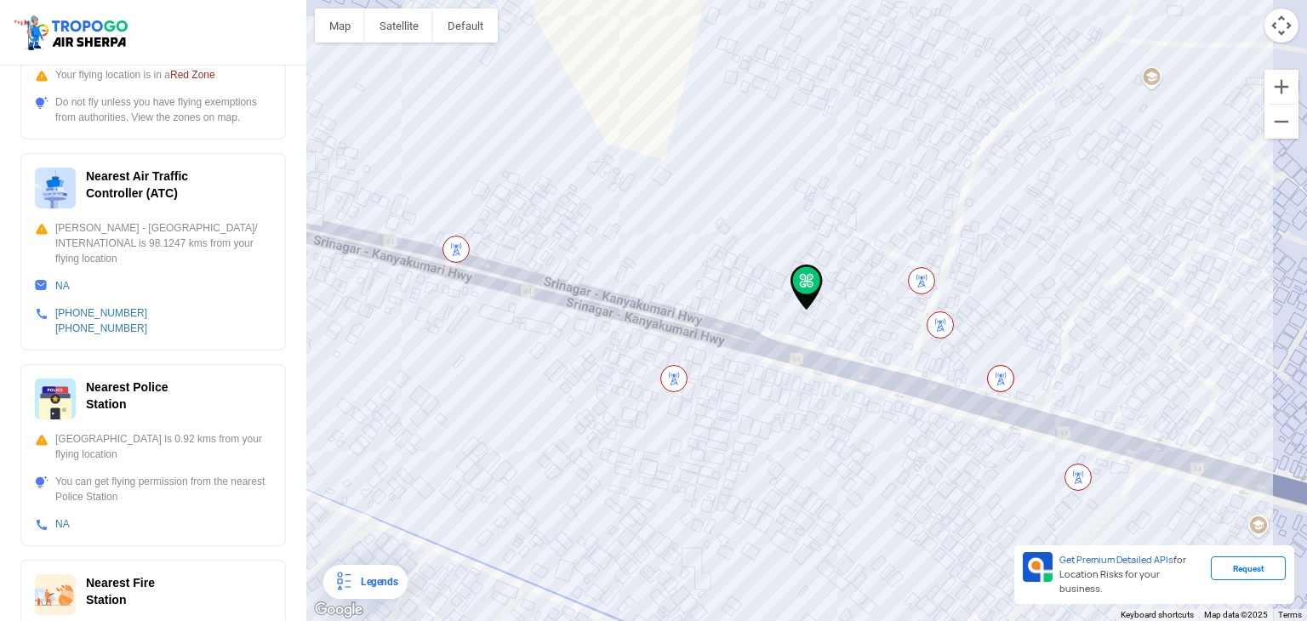
click at [195, 206] on div "Nearest Air Traffic Controller (ATC)" at bounding box center [153, 188] width 237 height 41
drag, startPoint x: 152, startPoint y: 294, endPoint x: 36, endPoint y: 288, distance: 115.9
click at [36, 288] on div "Nearest Air Traffic Controller (ATC) [PERSON_NAME] - [GEOGRAPHIC_DATA]/ INTERNA…" at bounding box center [153, 251] width 266 height 197
